Goal: Transaction & Acquisition: Purchase product/service

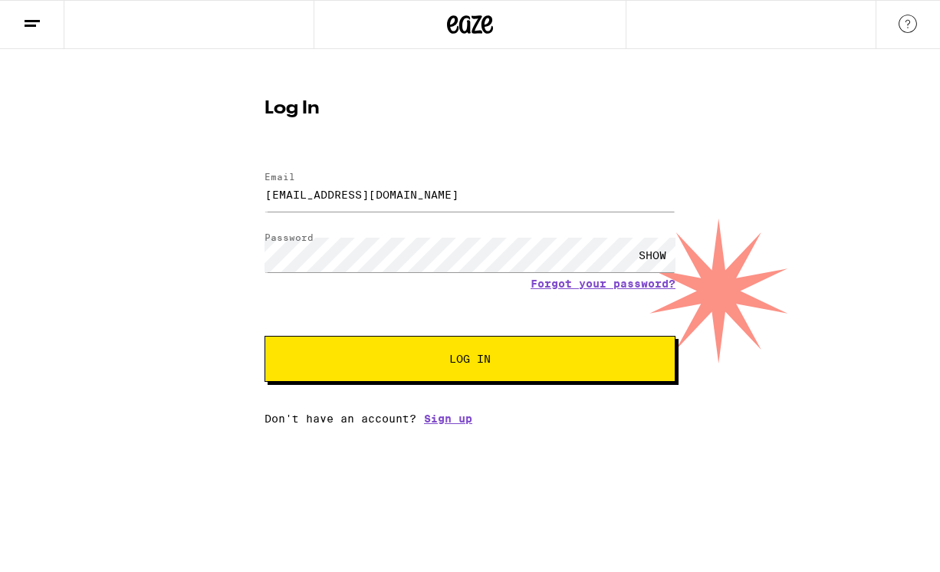
click at [393, 379] on button "Log In" at bounding box center [470, 359] width 411 height 46
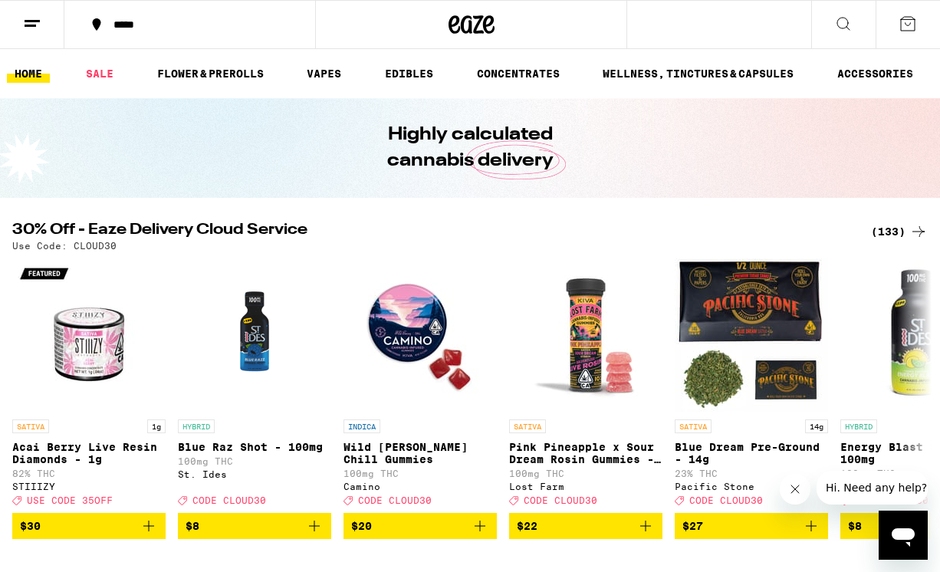
click at [153, 21] on div "*****" at bounding box center [199, 24] width 186 height 11
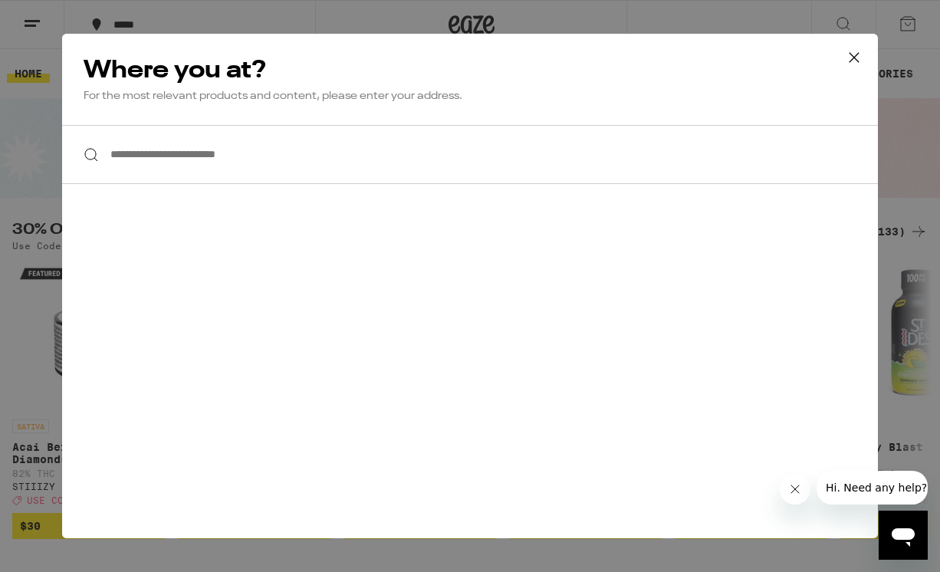
click at [174, 165] on input "**********" at bounding box center [470, 154] width 816 height 59
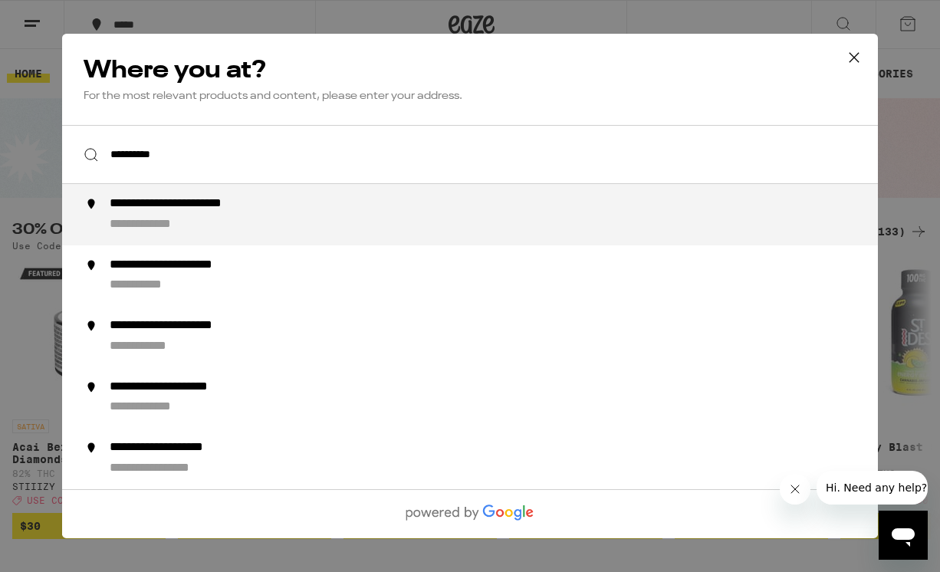
click at [190, 212] on div "**********" at bounding box center [205, 204] width 190 height 16
type input "**********"
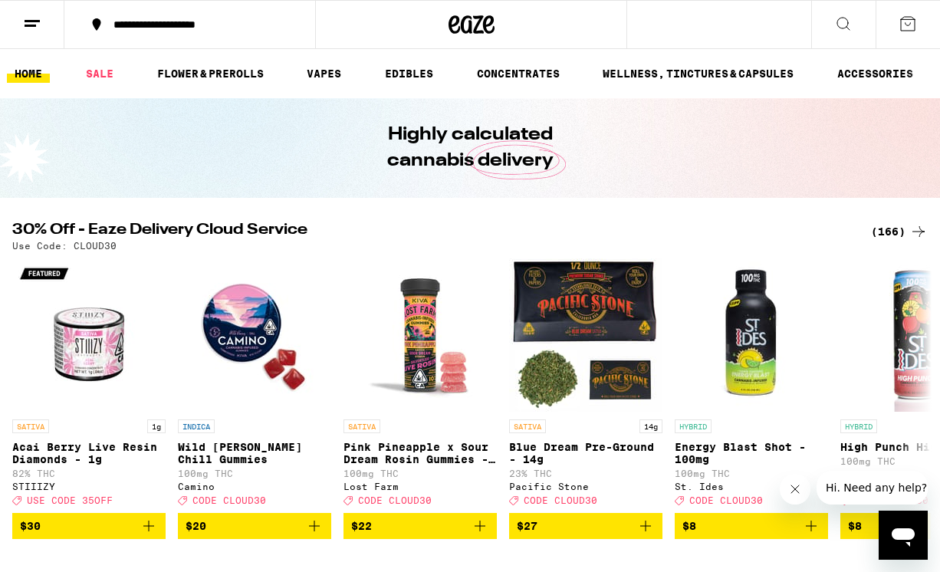
click at [905, 229] on div "(166)" at bounding box center [899, 231] width 57 height 18
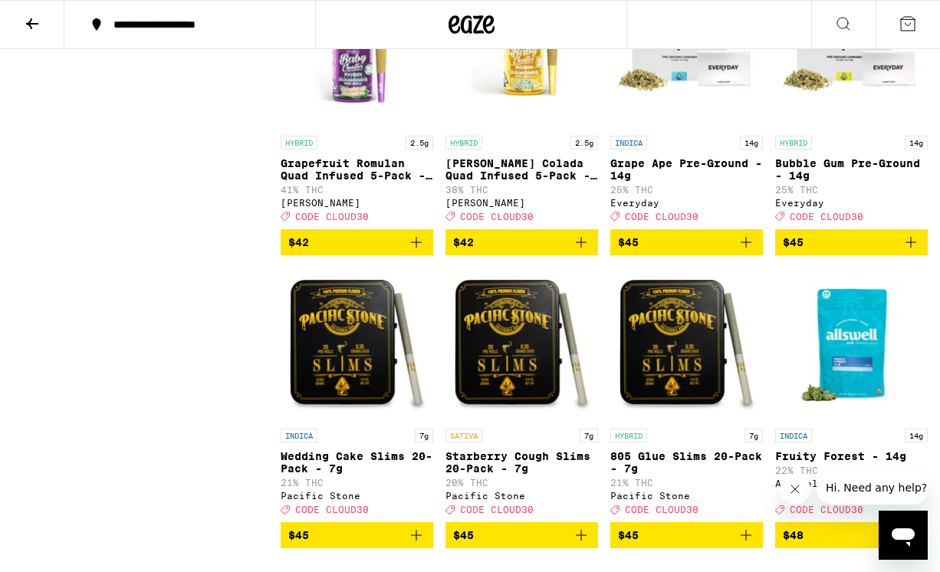
scroll to position [10791, 0]
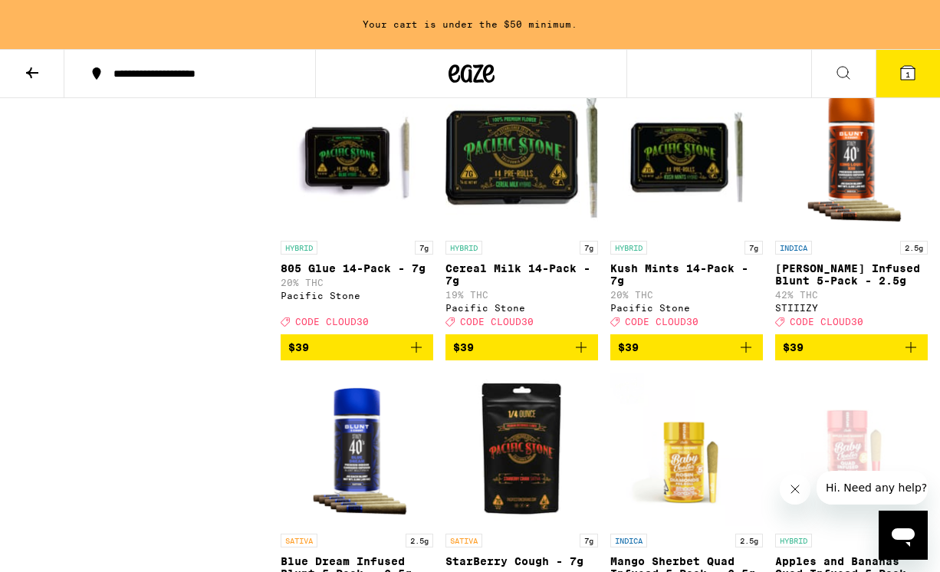
scroll to position [10161, 0]
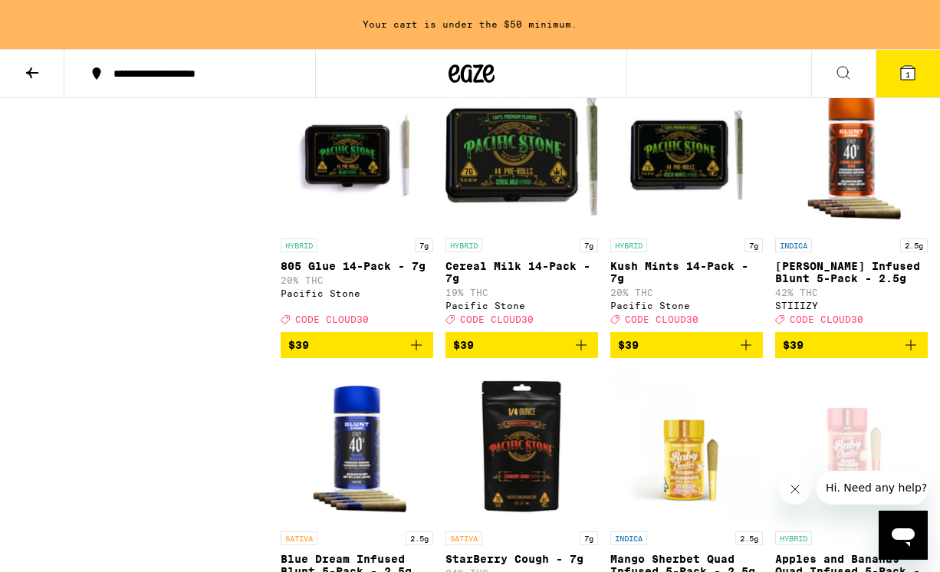
click at [916, 61] on icon "Add to bag" at bounding box center [911, 52] width 18 height 18
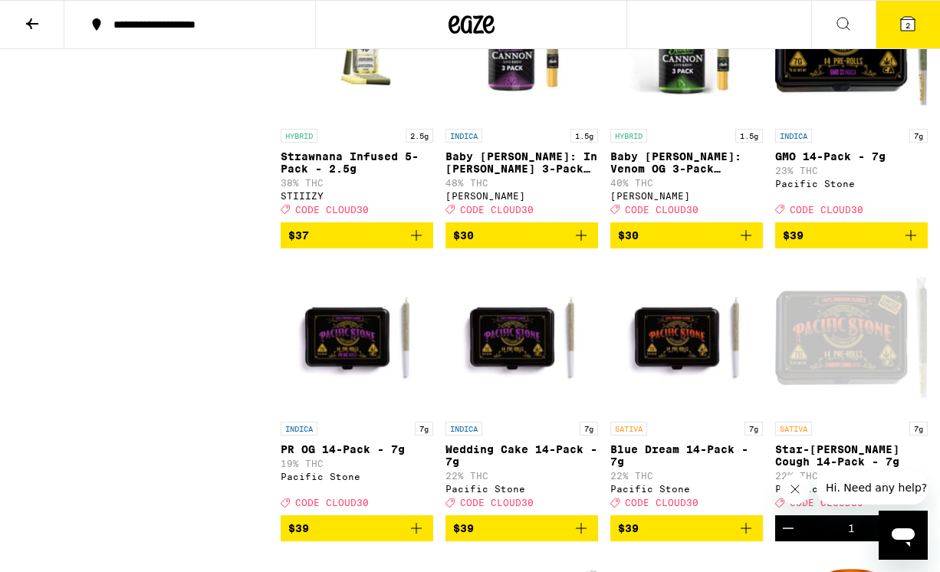
scroll to position [9636, 0]
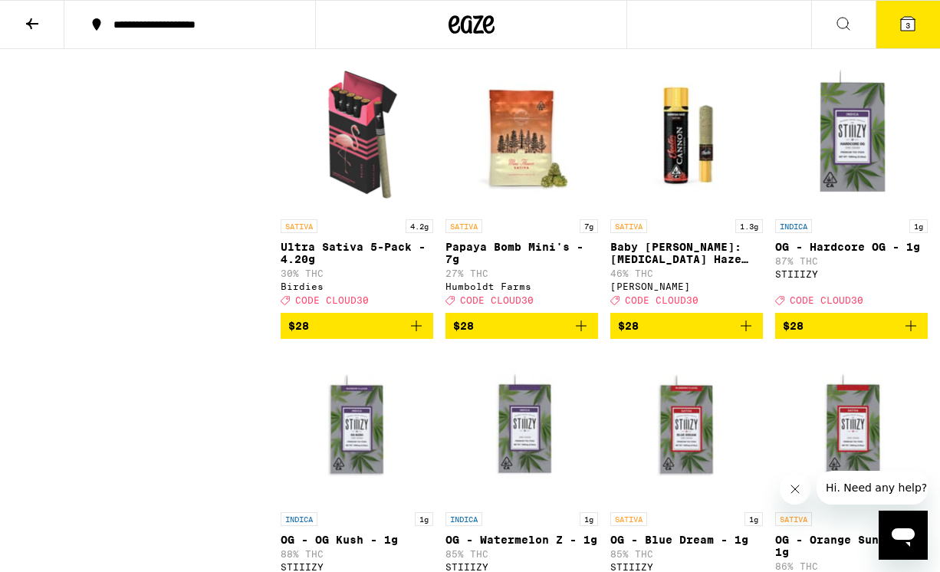
scroll to position [5442, 0]
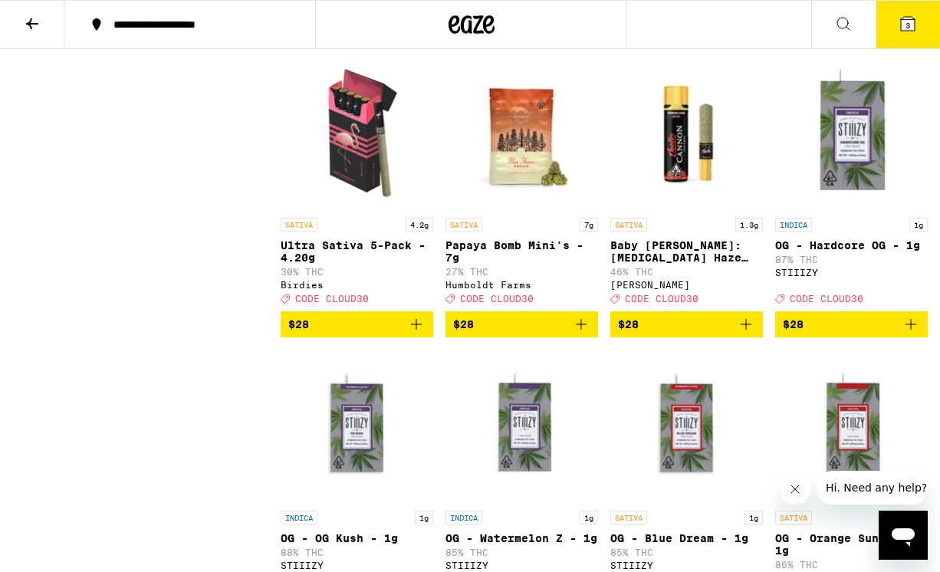
click at [417, 334] on icon "Add to bag" at bounding box center [416, 324] width 18 height 18
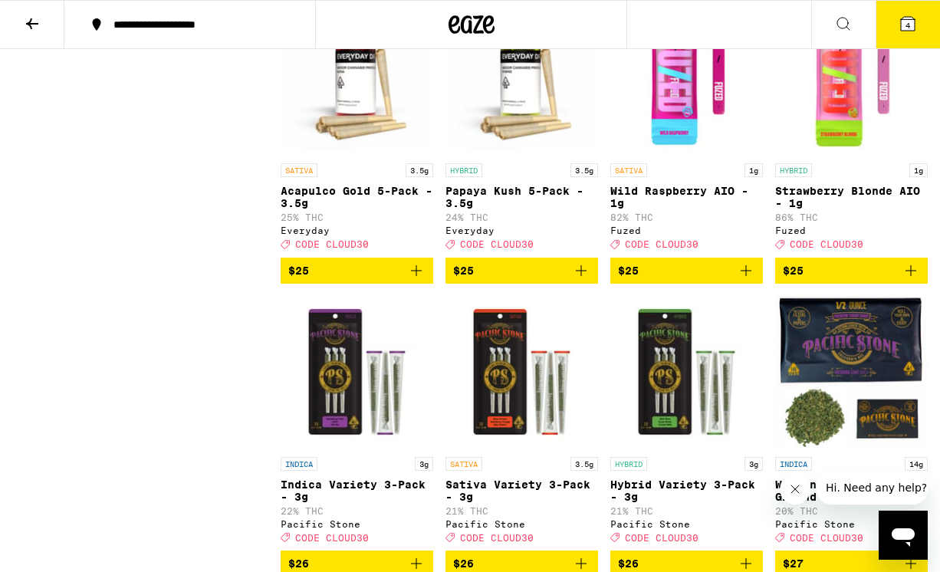
scroll to position [4914, 0]
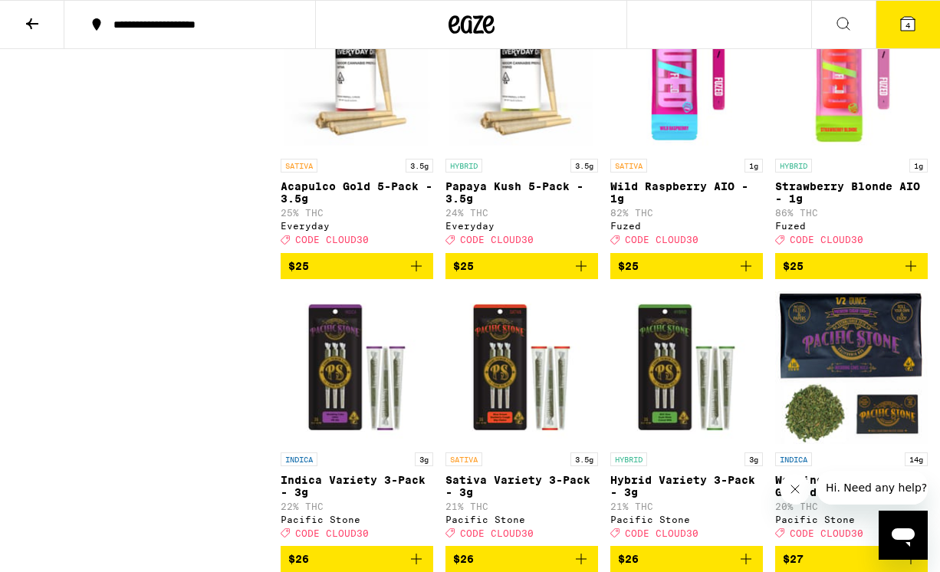
click at [581, 275] on icon "Add to bag" at bounding box center [581, 266] width 18 height 18
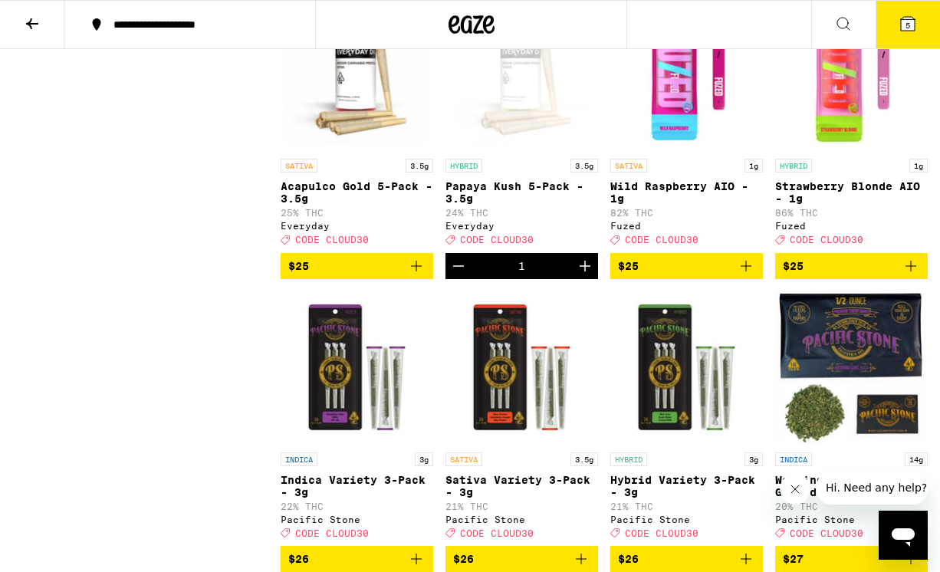
click at [906, 24] on span "5" at bounding box center [908, 25] width 5 height 9
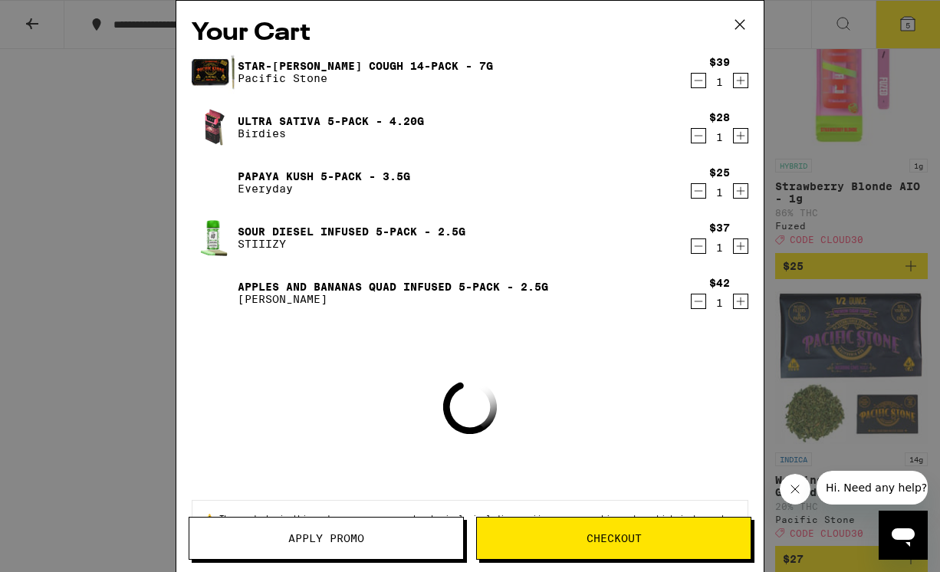
click at [741, 19] on icon at bounding box center [740, 24] width 23 height 23
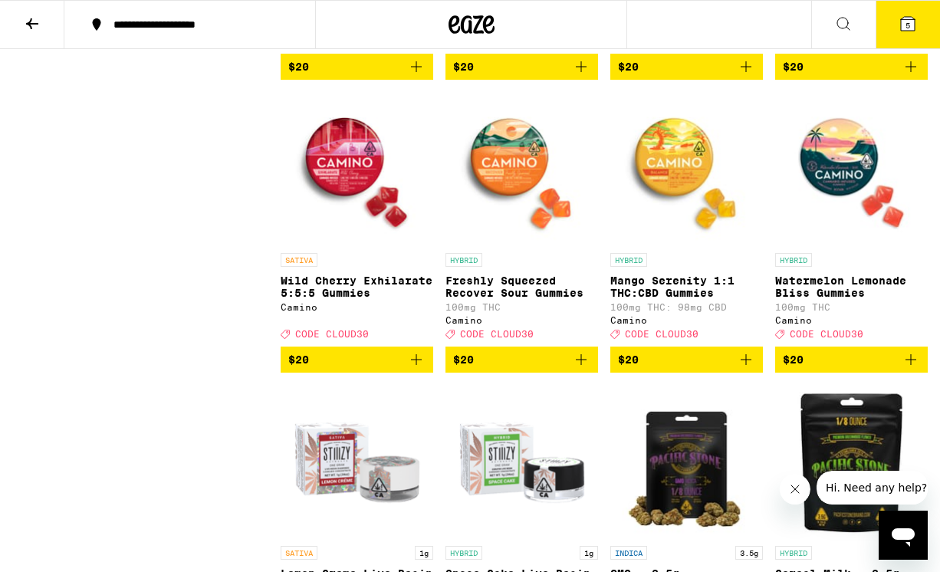
scroll to position [2475, 0]
click at [416, 365] on icon "Add to bag" at bounding box center [416, 359] width 11 height 11
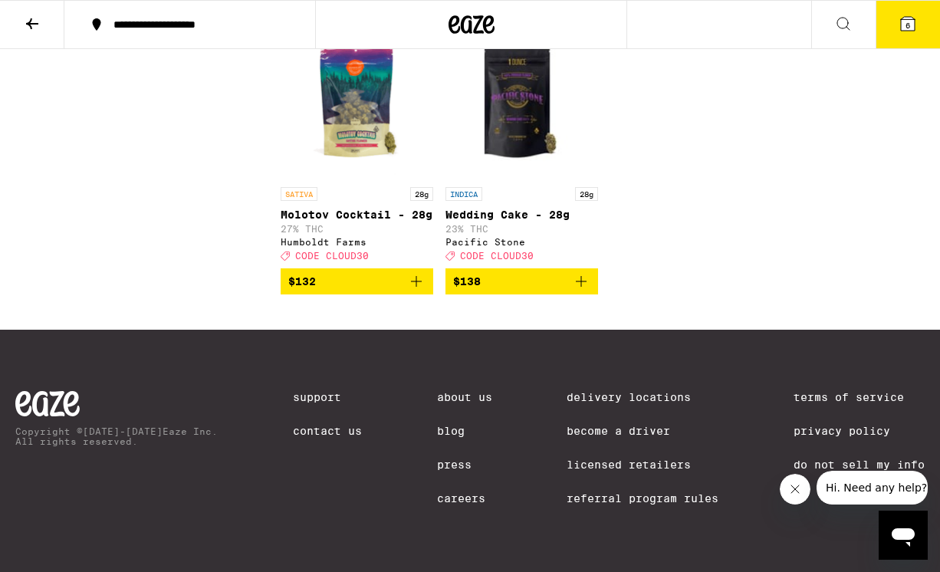
scroll to position [12585, 0]
click at [900, 29] on icon at bounding box center [908, 24] width 18 height 18
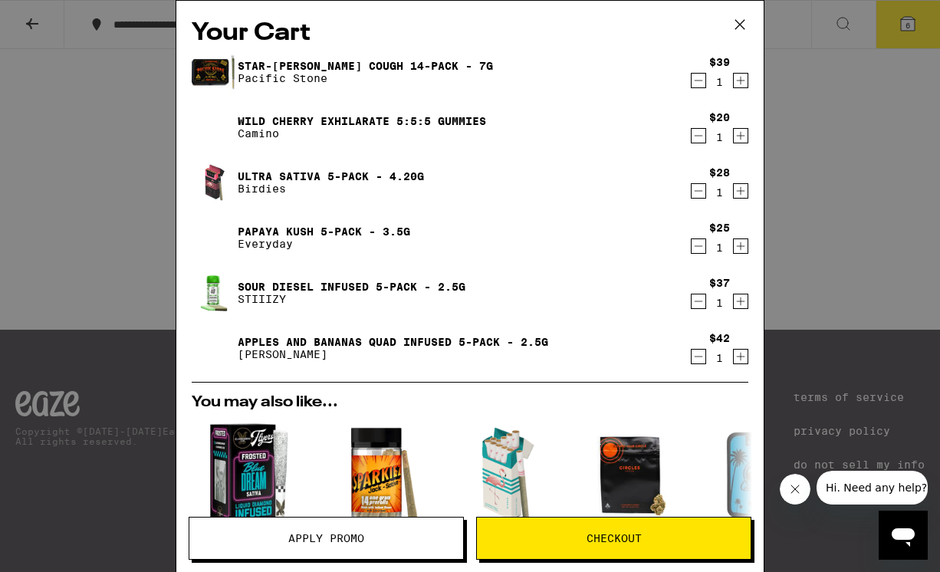
click at [337, 544] on span "Apply Promo" at bounding box center [326, 538] width 76 height 11
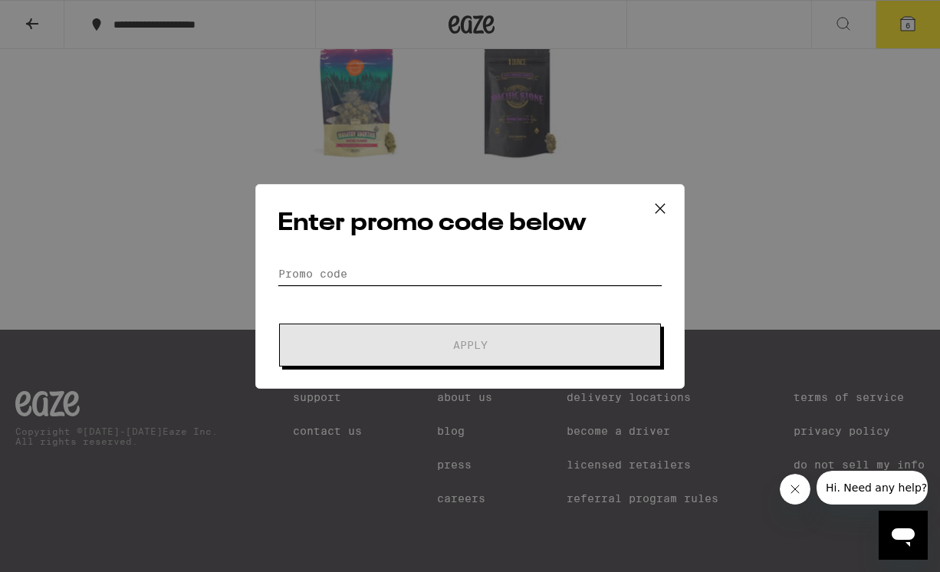
click at [304, 271] on input "Promo Code" at bounding box center [470, 273] width 385 height 23
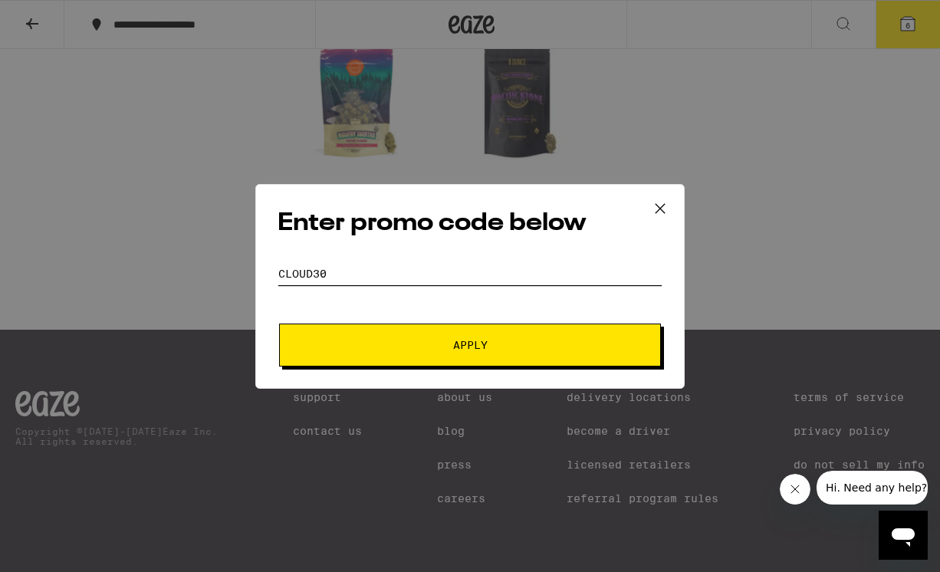
type input "CLOUD30"
click at [417, 347] on span "Apply" at bounding box center [470, 345] width 276 height 11
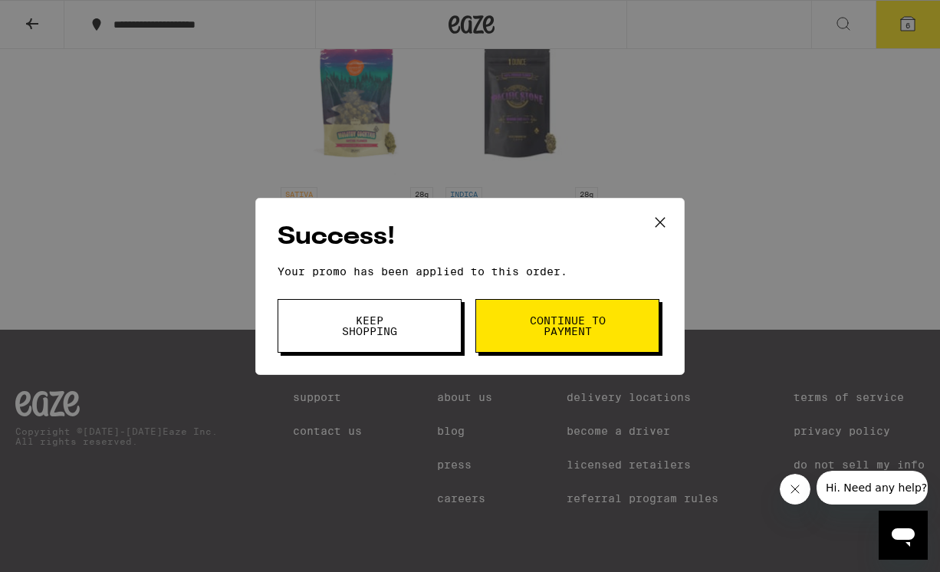
click at [530, 321] on span "Continue to payment" at bounding box center [567, 325] width 78 height 21
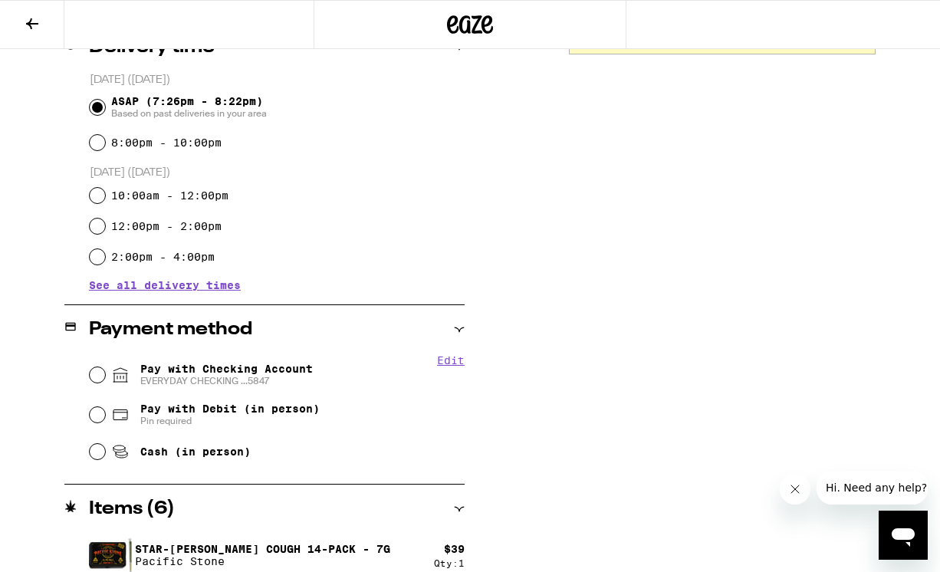
scroll to position [406, 0]
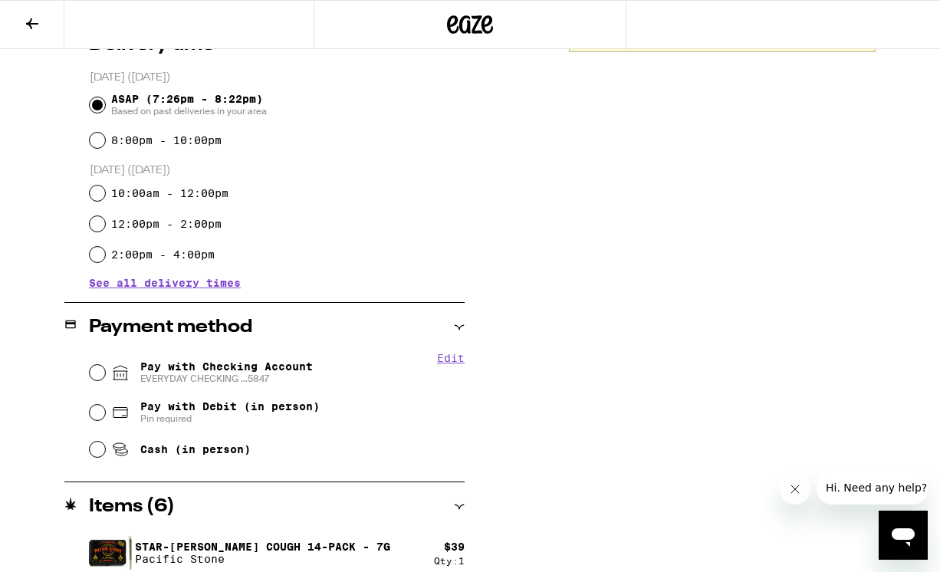
click at [98, 375] on input "Pay with Checking Account EVERYDAY CHECKING ...5847" at bounding box center [97, 372] width 15 height 15
radio input "true"
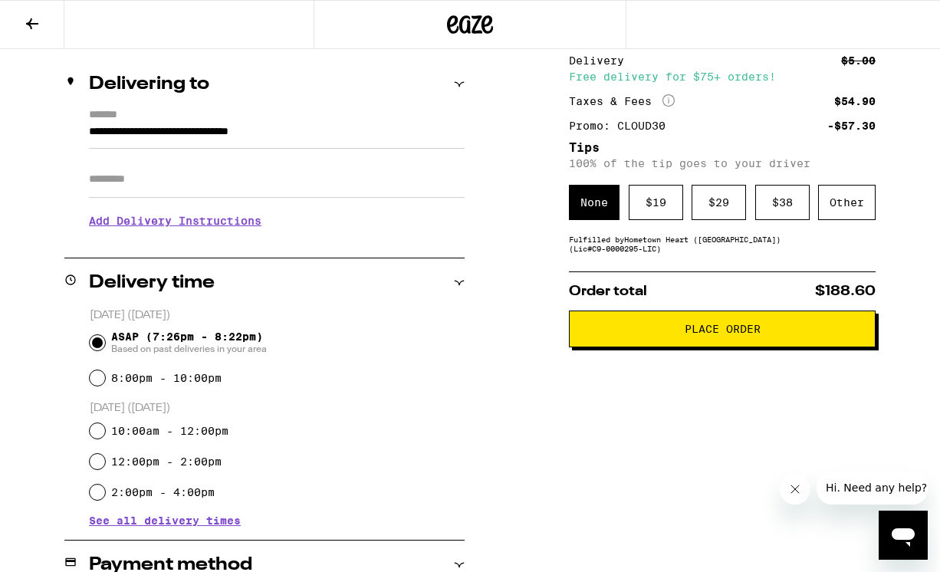
scroll to position [169, 0]
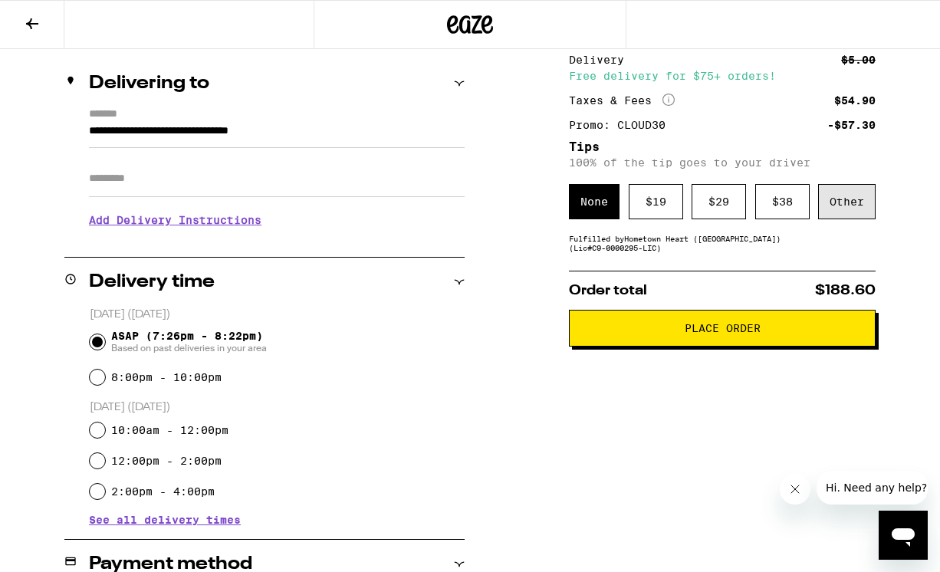
click at [850, 196] on div "Other" at bounding box center [847, 201] width 58 height 35
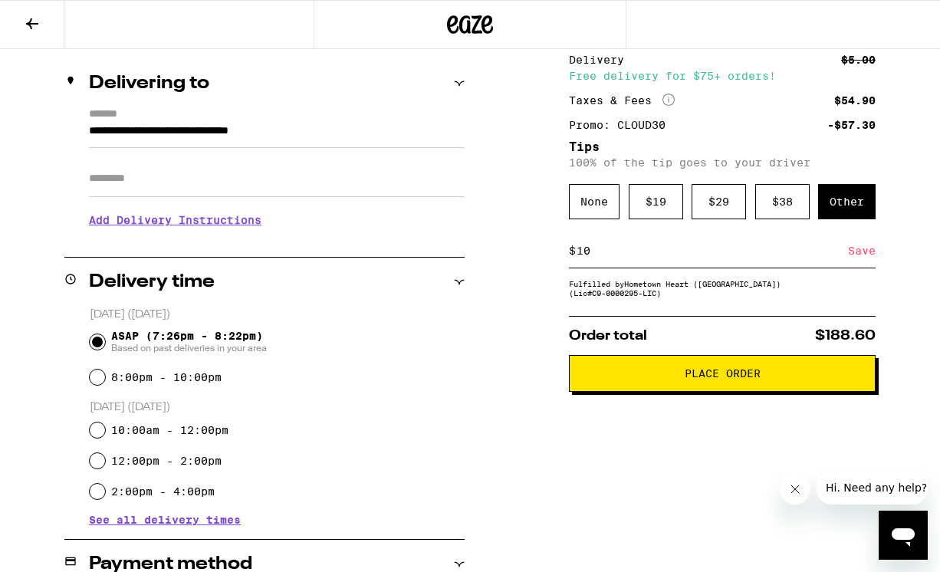
type input "10"
click at [713, 390] on button "Place Order" at bounding box center [722, 373] width 307 height 37
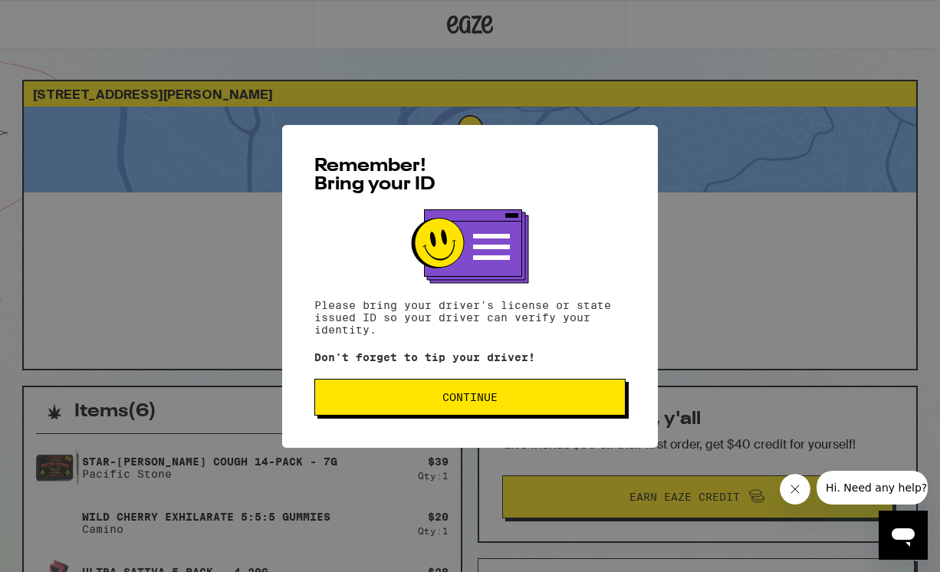
click at [466, 396] on span "Continue" at bounding box center [470, 397] width 55 height 11
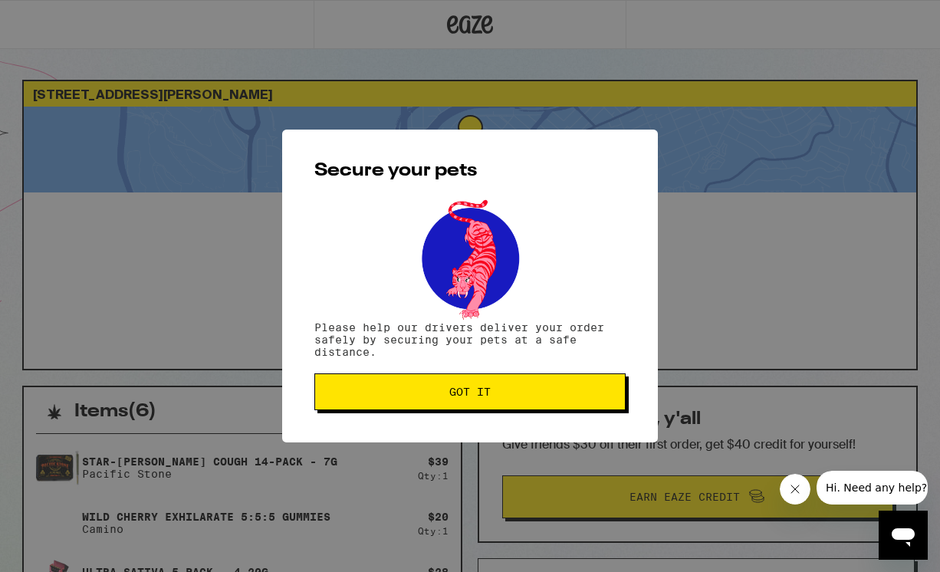
click at [484, 408] on button "Got it" at bounding box center [469, 391] width 311 height 37
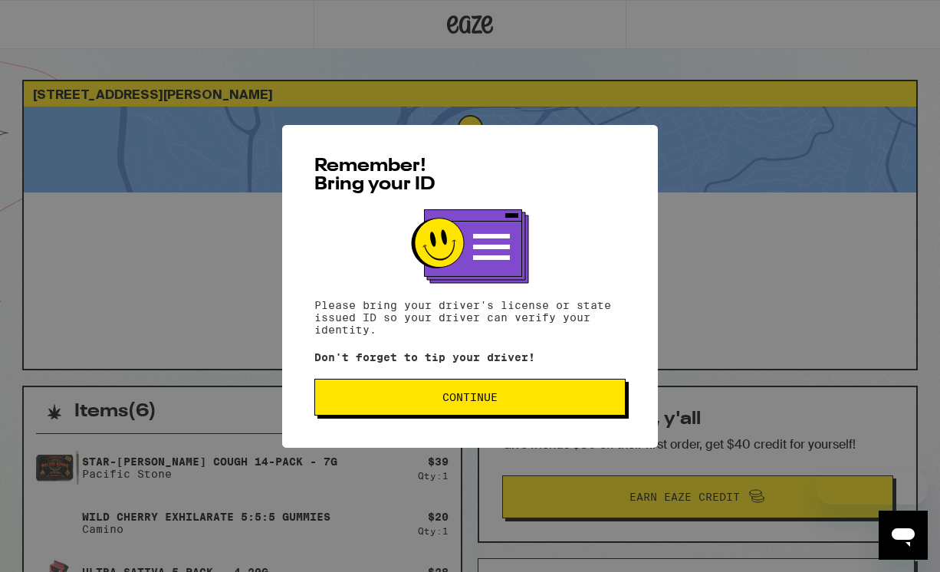
click at [498, 396] on span "Continue" at bounding box center [469, 397] width 285 height 11
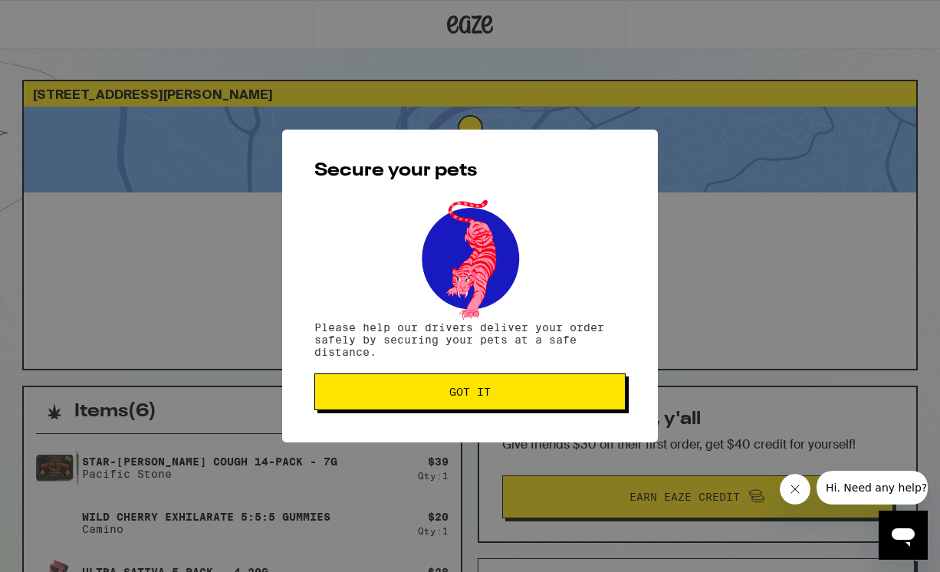
click at [499, 396] on span "Got it" at bounding box center [469, 392] width 285 height 11
